Goal: Task Accomplishment & Management: Use online tool/utility

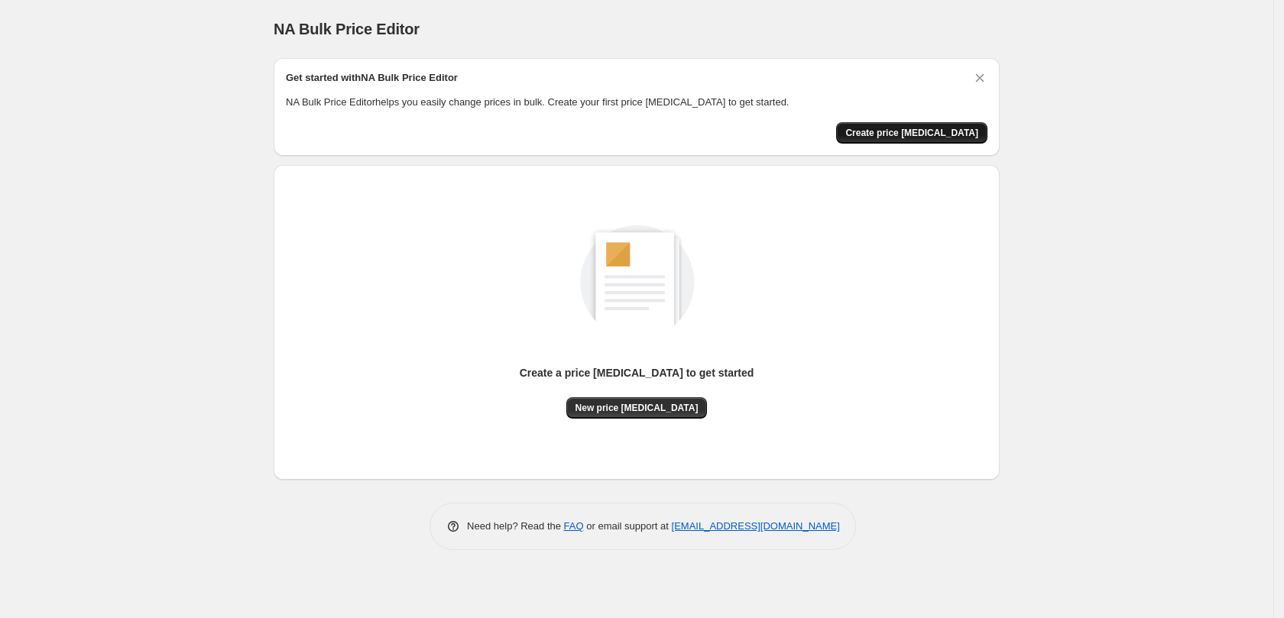
click at [918, 133] on span "Create price change job" at bounding box center [911, 133] width 133 height 12
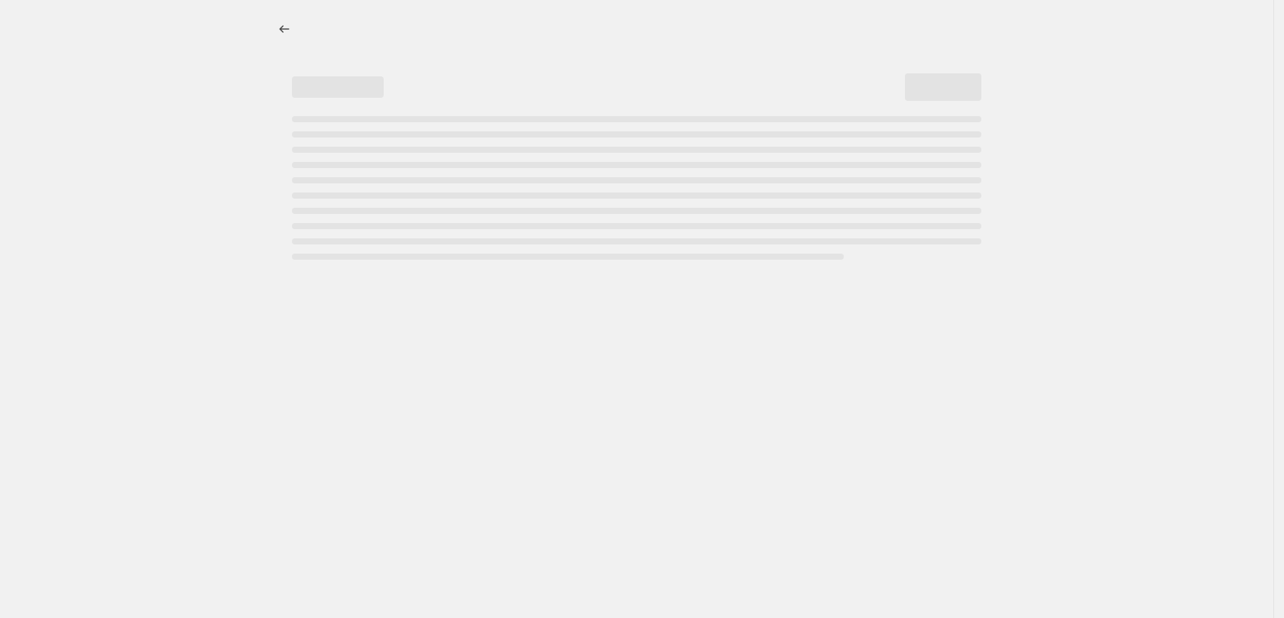
select select "percentage"
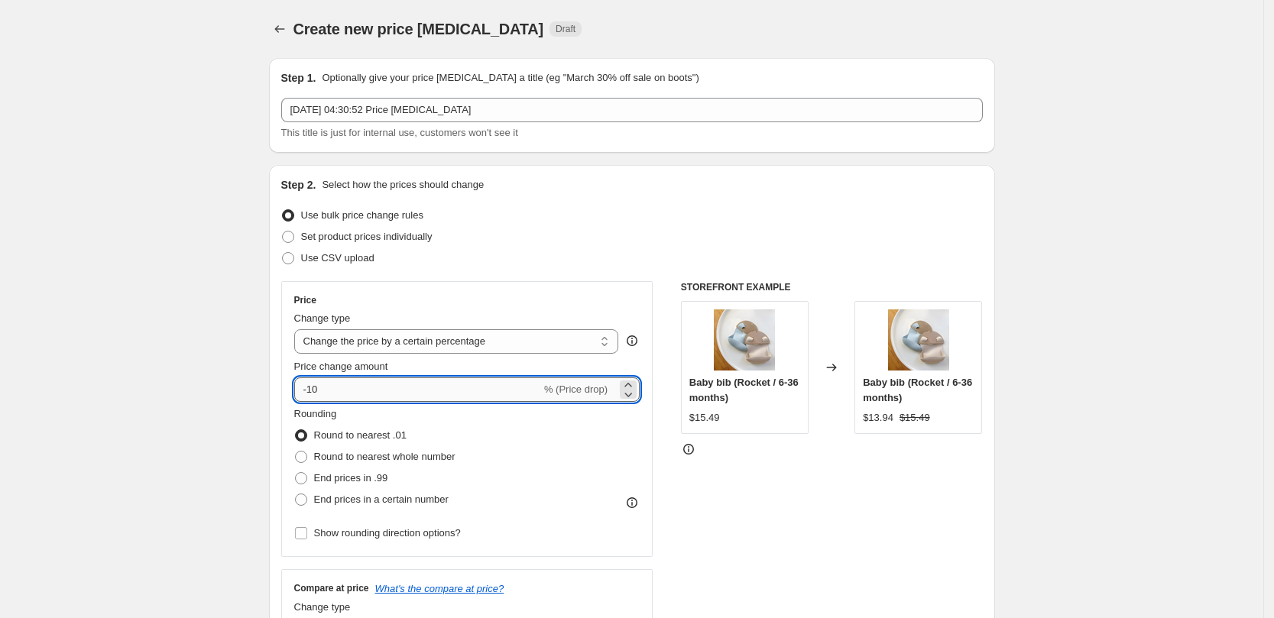
drag, startPoint x: 336, startPoint y: 393, endPoint x: 318, endPoint y: 393, distance: 17.6
click at [318, 393] on input "-10" at bounding box center [417, 390] width 247 height 24
drag, startPoint x: 351, startPoint y: 388, endPoint x: 281, endPoint y: 389, distance: 69.6
click at [281, 389] on div "Step 2. Select how the prices should change Use bulk price change rules Set pro…" at bounding box center [632, 433] width 726 height 537
click at [615, 397] on div "-15 % (Price drop)" at bounding box center [467, 390] width 346 height 24
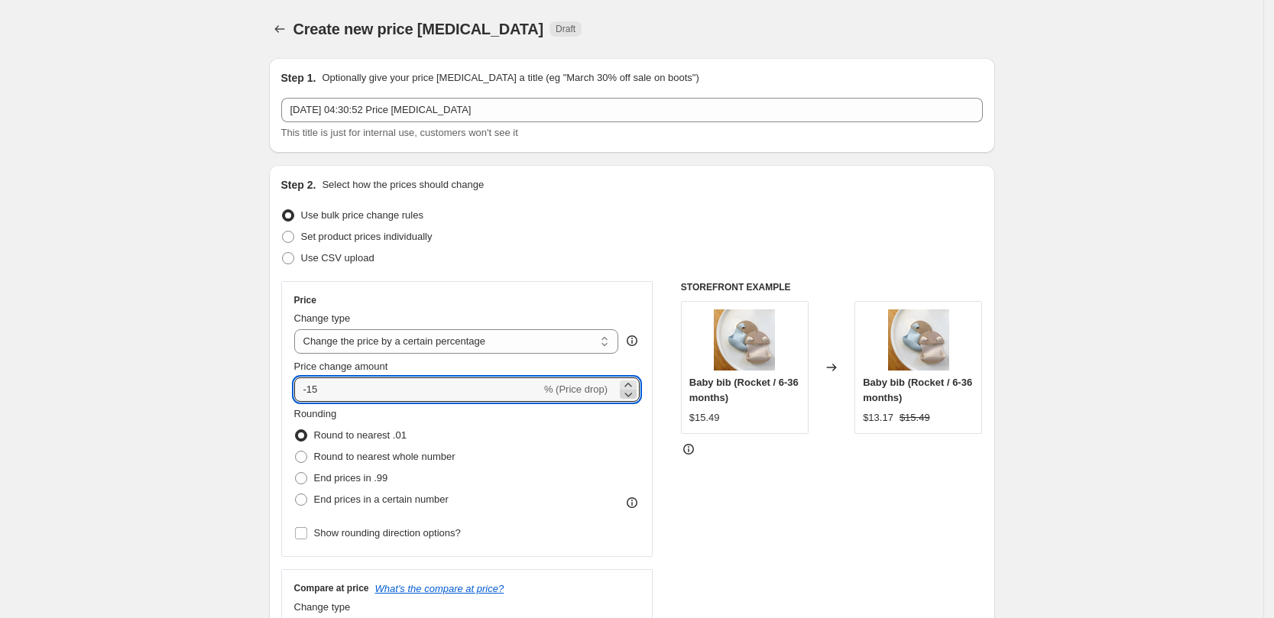
click at [634, 390] on icon at bounding box center [628, 394] width 15 height 15
click at [634, 382] on icon at bounding box center [628, 385] width 15 height 15
click at [634, 381] on icon at bounding box center [628, 385] width 15 height 15
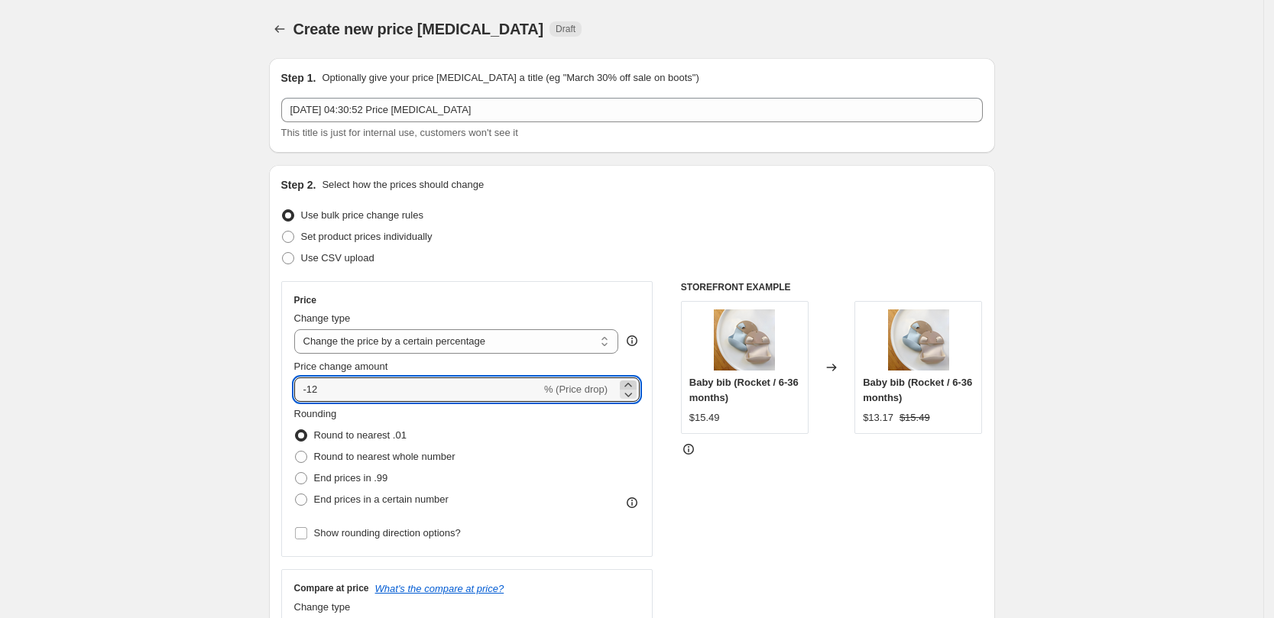
click at [634, 381] on icon at bounding box center [628, 385] width 15 height 15
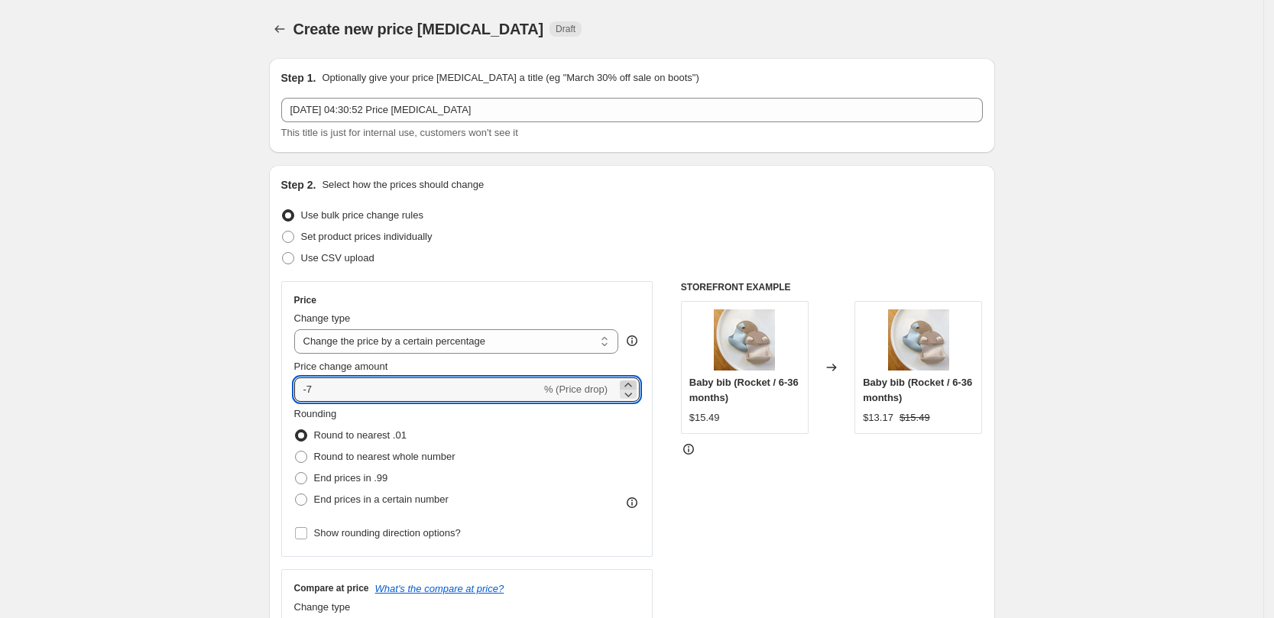
click at [634, 381] on icon at bounding box center [628, 385] width 15 height 15
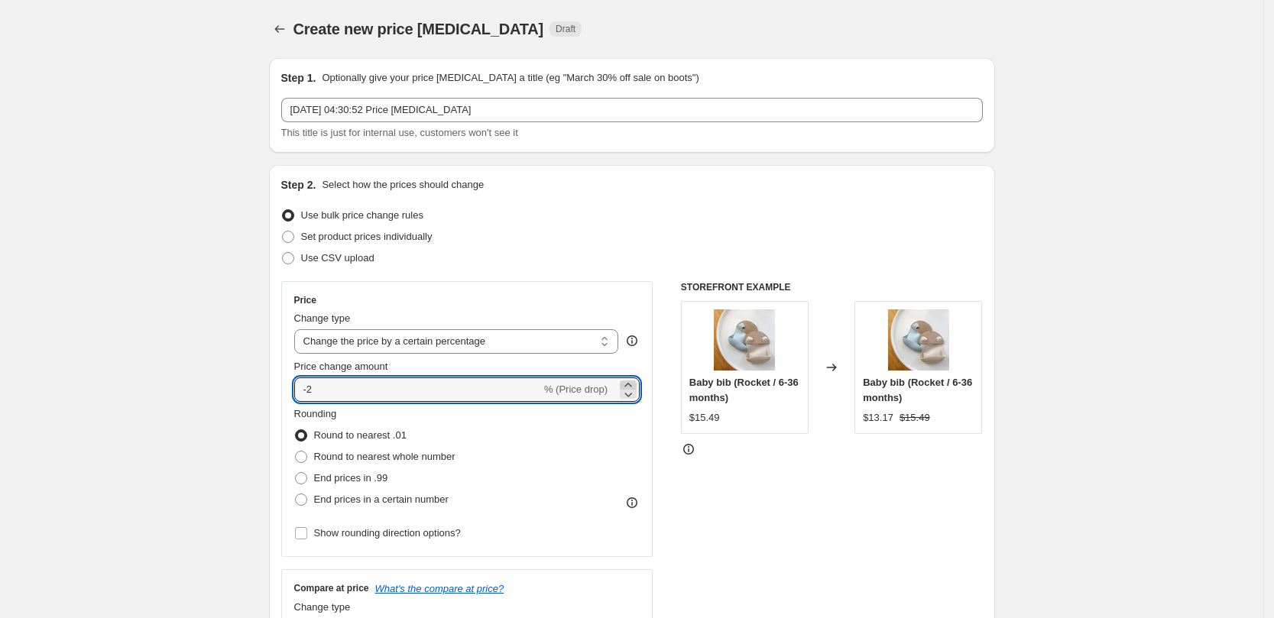
click at [634, 381] on icon at bounding box center [628, 385] width 15 height 15
type input "15"
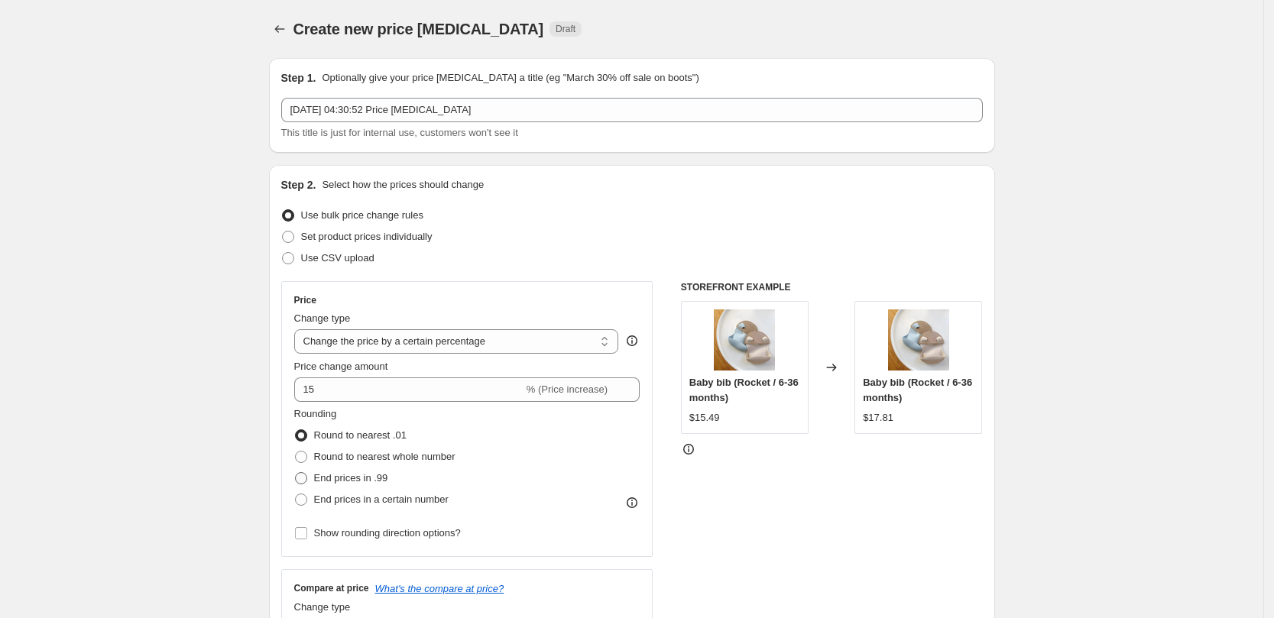
click at [307, 478] on span at bounding box center [301, 478] width 12 height 12
click at [296, 473] on input "End prices in .99" at bounding box center [295, 472] width 1 height 1
radio input "true"
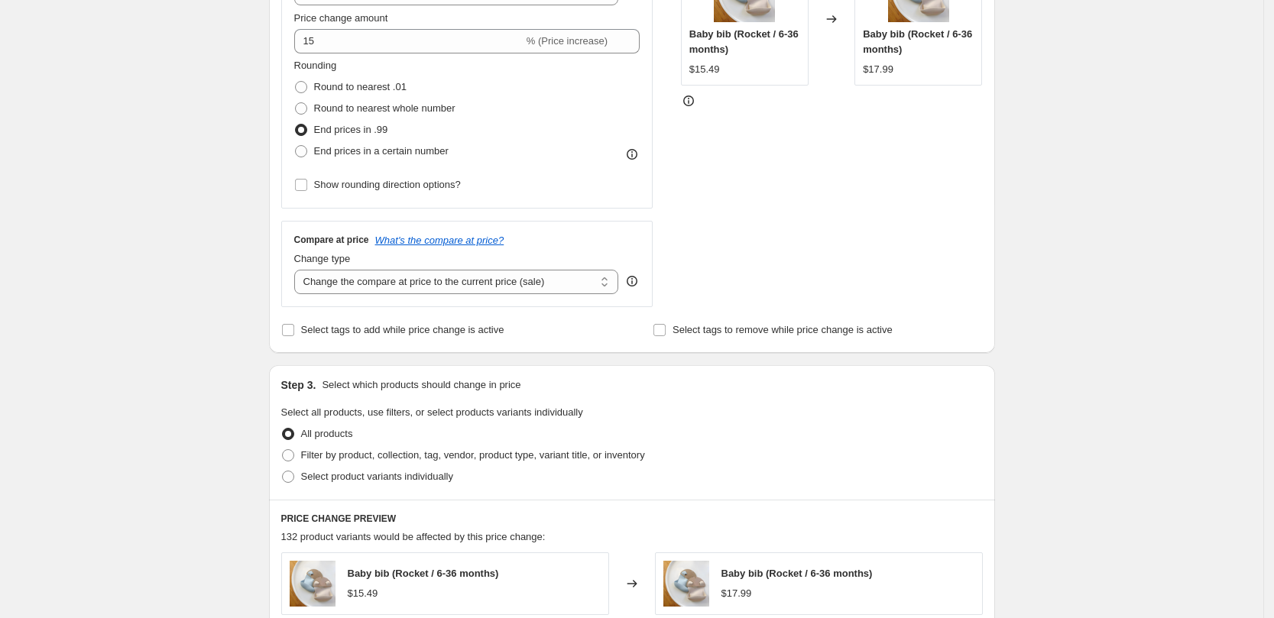
scroll to position [382, 0]
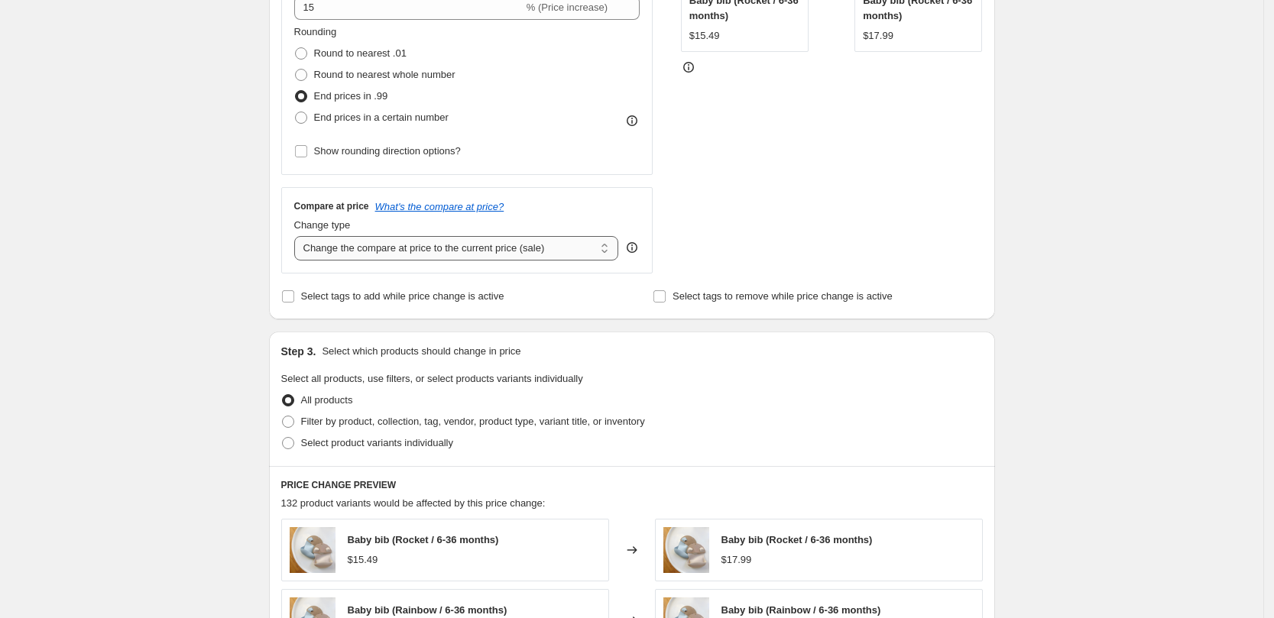
click at [520, 248] on select "Change the compare at price to the current price (sale) Change the compare at p…" at bounding box center [456, 248] width 325 height 24
click at [209, 229] on div "Create new price change job. This page is ready Create new price change job Dra…" at bounding box center [632, 382] width 1264 height 1528
click at [353, 248] on select "Change the compare at price to the current price (sale) Change the compare at p…" at bounding box center [456, 248] width 325 height 24
click at [183, 264] on div "Create new price change job. This page is ready Create new price change job Dra…" at bounding box center [632, 382] width 1264 height 1528
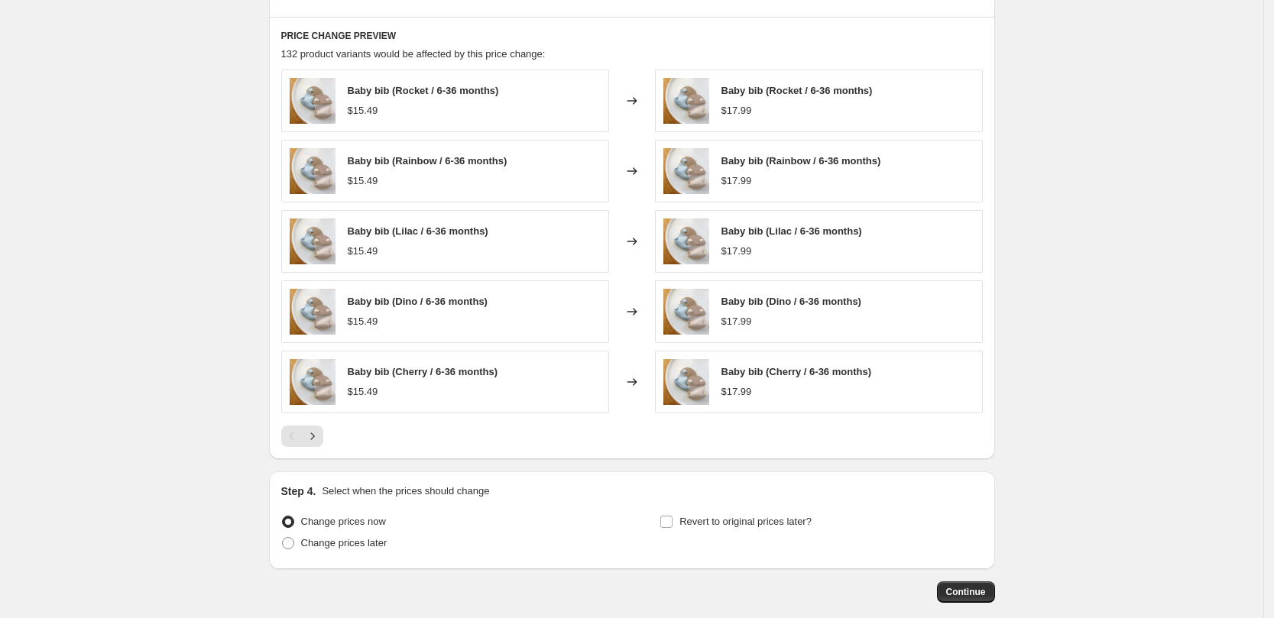
scroll to position [910, 0]
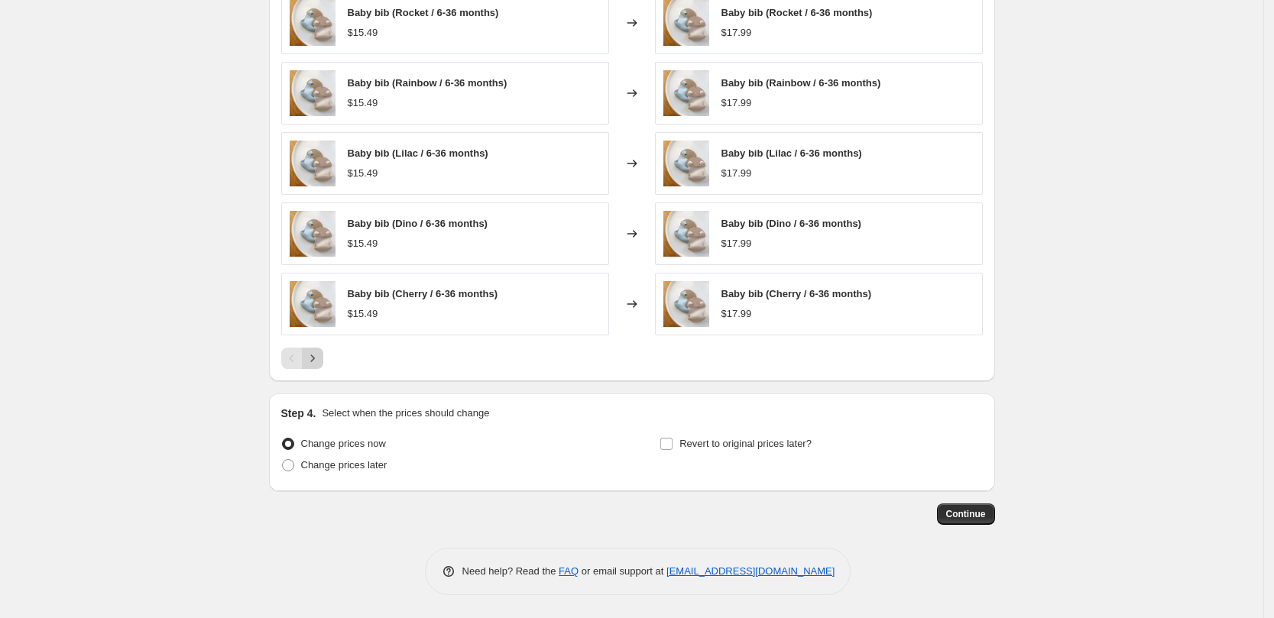
click at [320, 358] on icon "Next" at bounding box center [312, 358] width 15 height 15
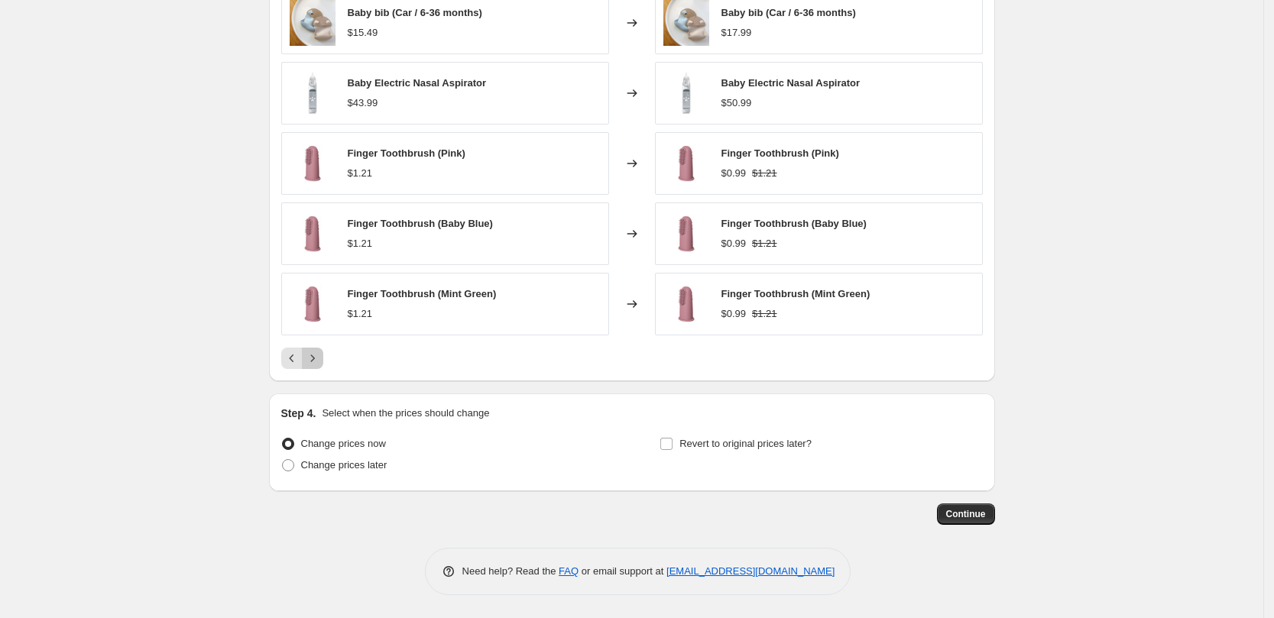
click at [320, 358] on icon "Next" at bounding box center [312, 358] width 15 height 15
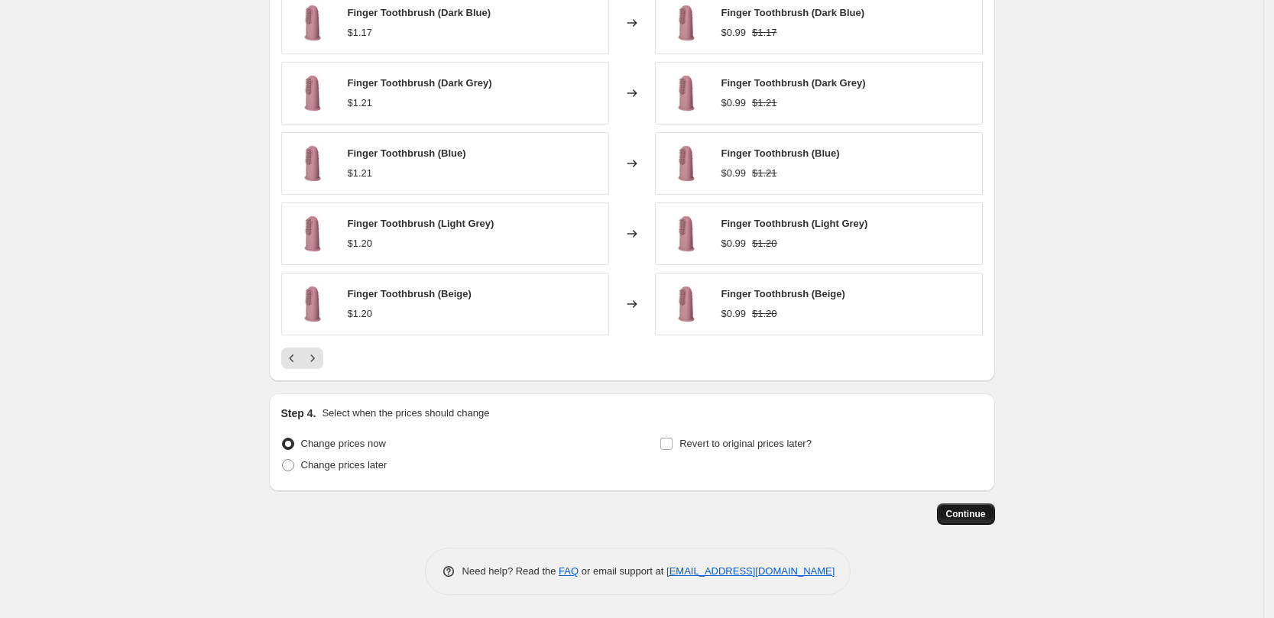
click at [969, 516] on span "Continue" at bounding box center [966, 514] width 40 height 12
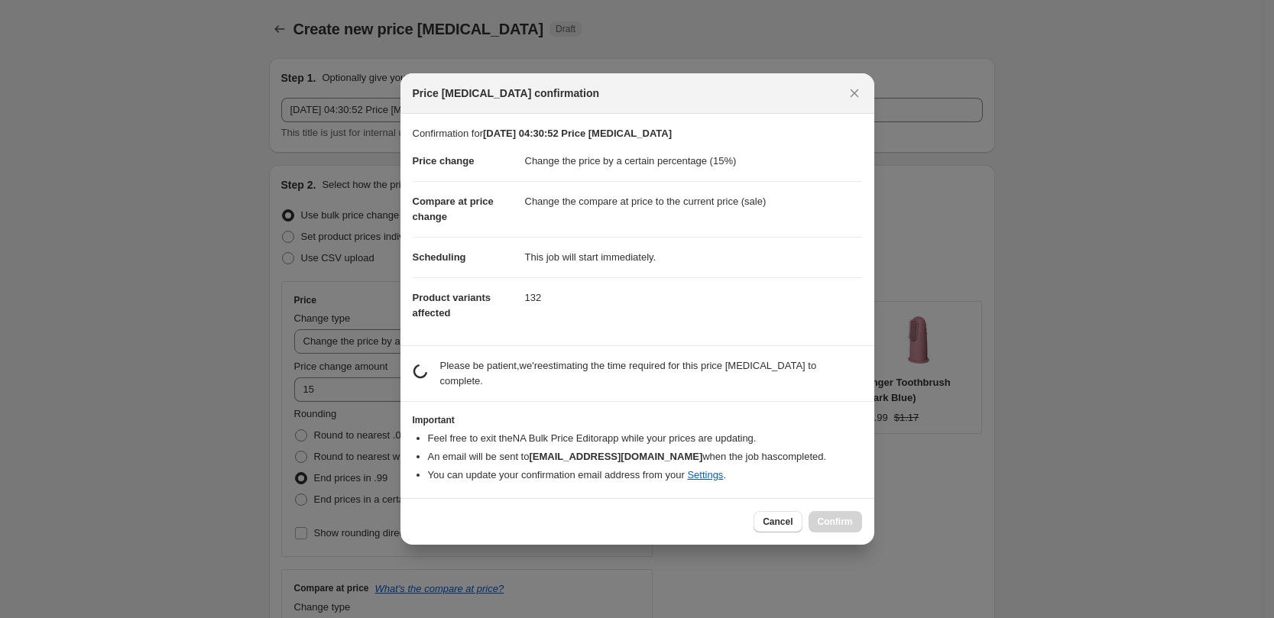
scroll to position [0, 0]
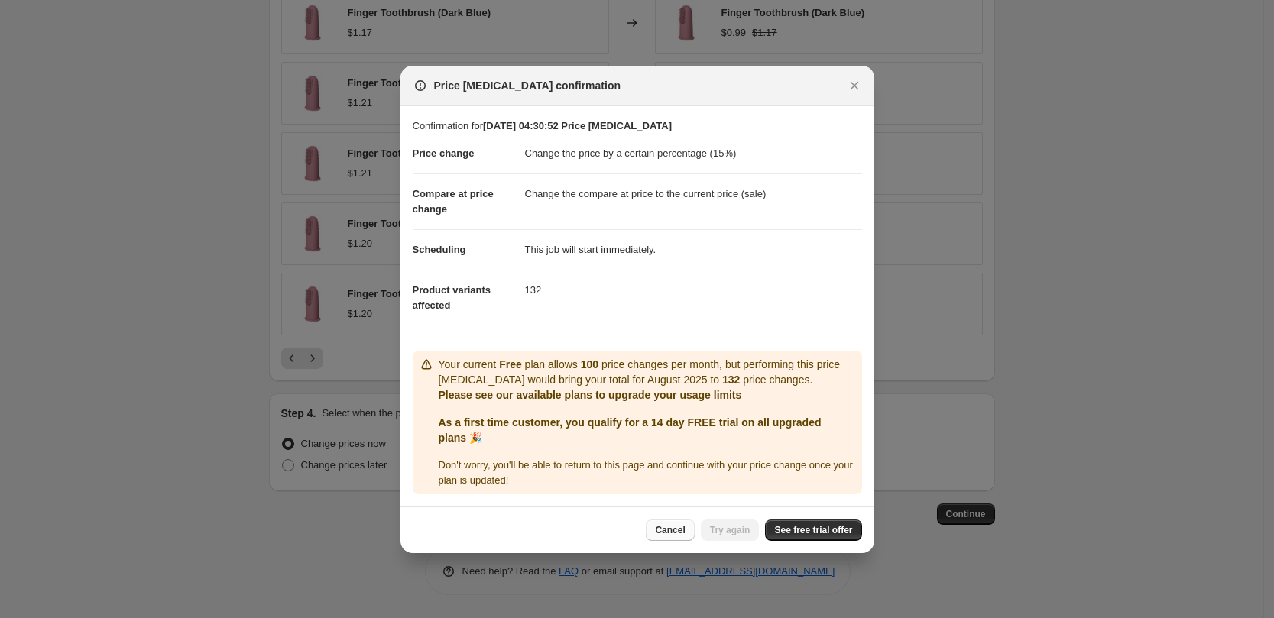
click at [668, 530] on span "Cancel" at bounding box center [670, 530] width 30 height 12
